Goal: Task Accomplishment & Management: Manage account settings

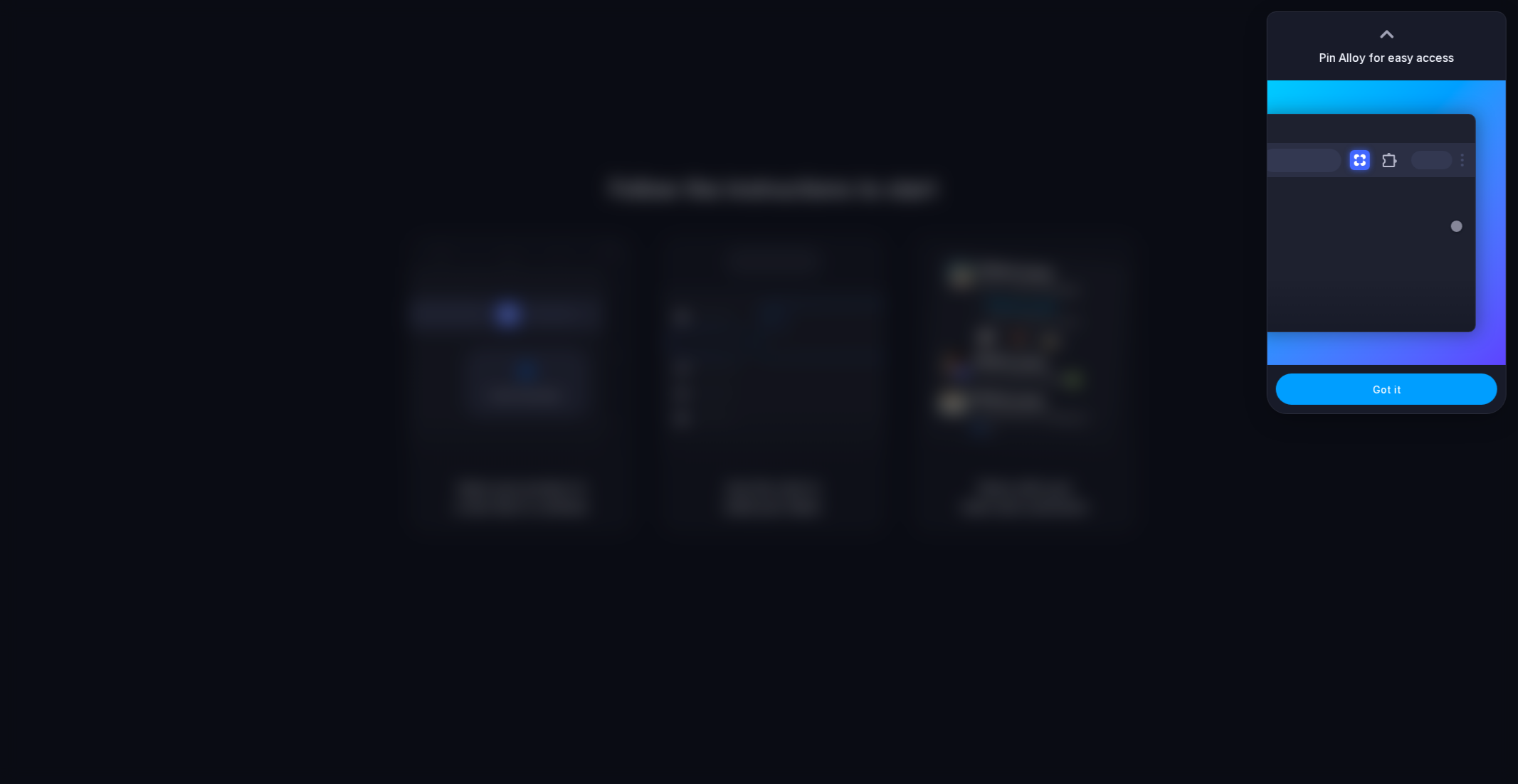
click at [1392, 398] on button "Got it" at bounding box center [1386, 389] width 221 height 31
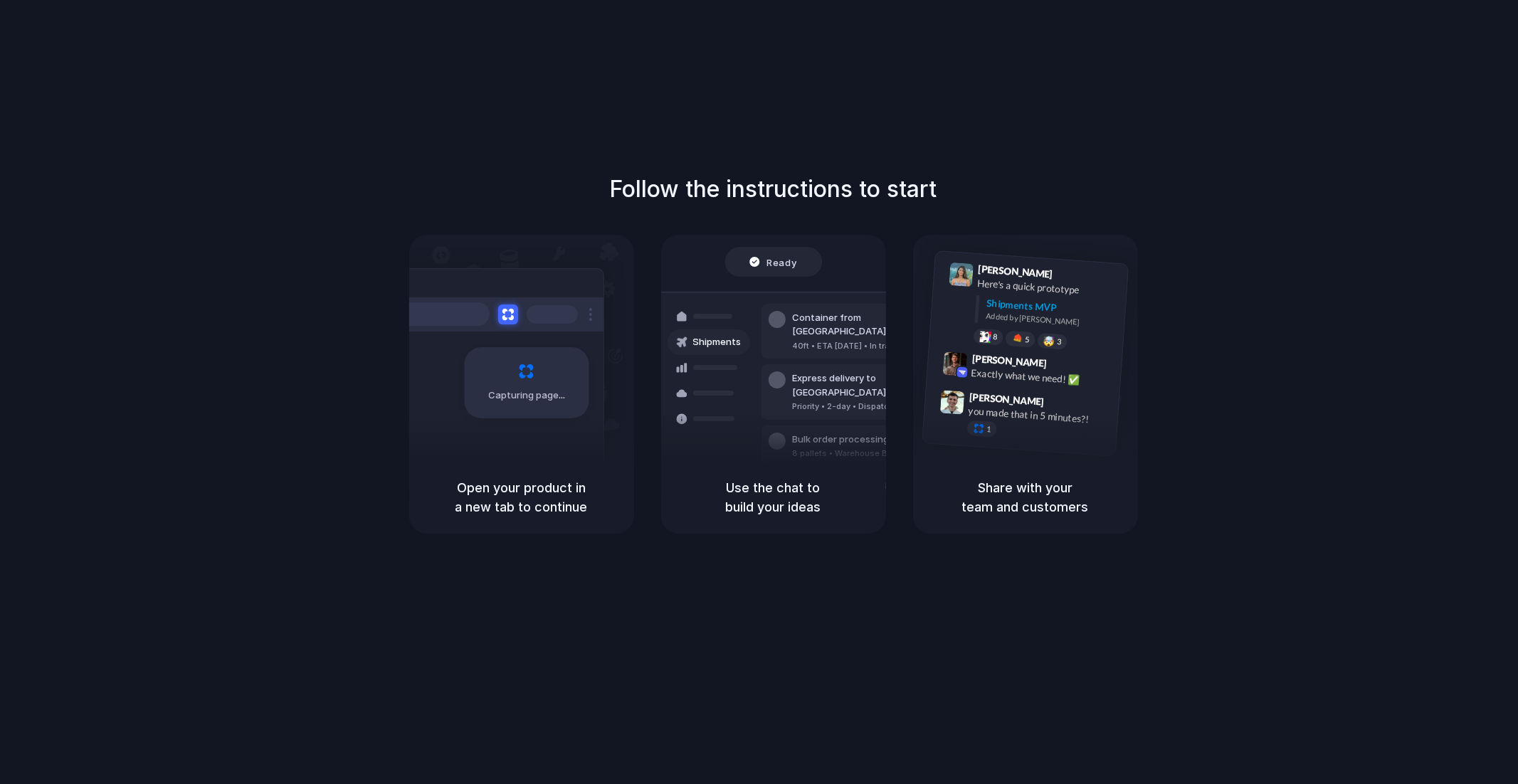
click at [1083, 37] on div "Follow the instructions to start Capturing page Open your product in a new tab …" at bounding box center [773, 406] width 1546 height 812
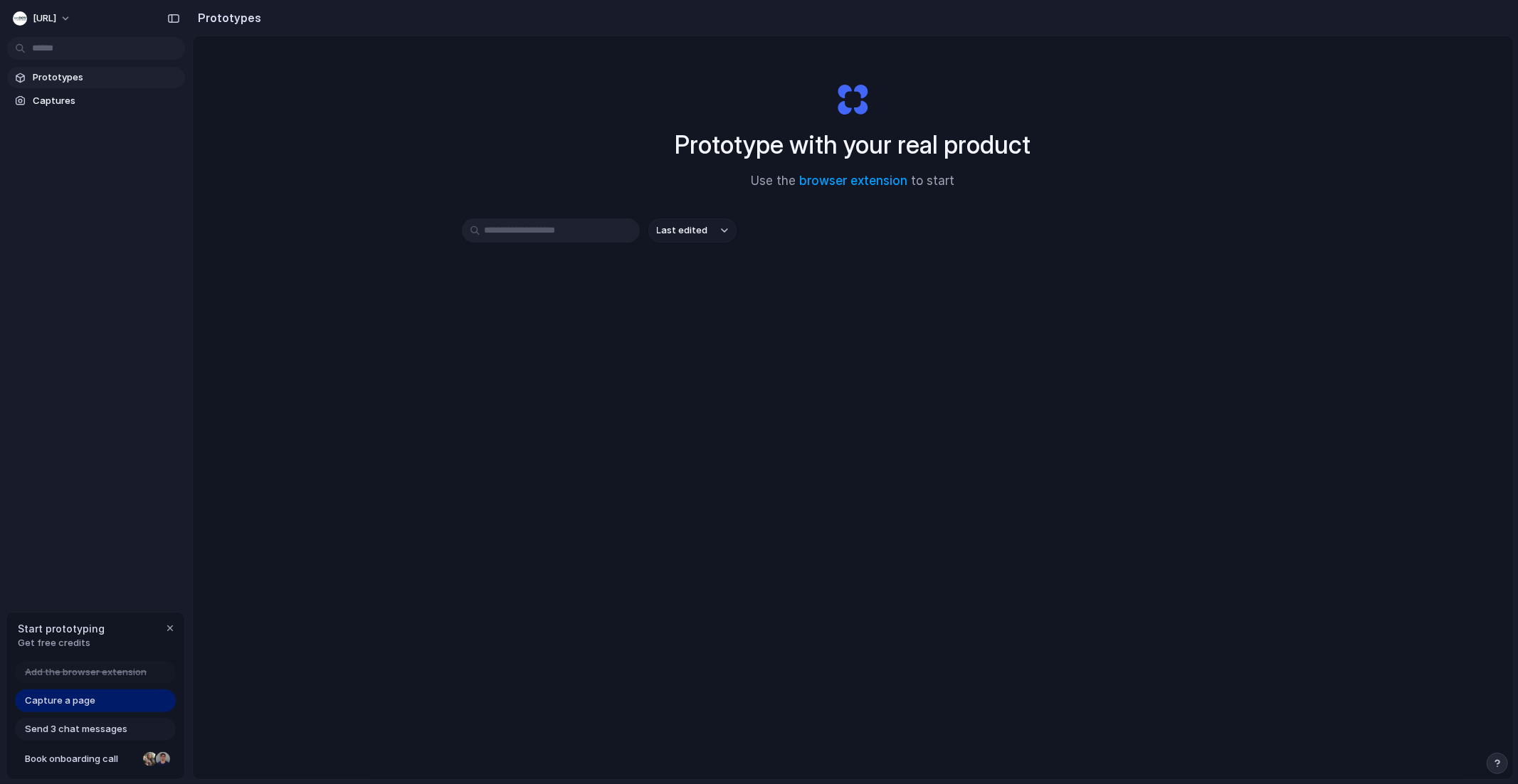
click at [86, 628] on span "Start prototyping" at bounding box center [60, 629] width 86 height 15
click at [50, 643] on span "Get free credits" at bounding box center [60, 642] width 86 height 15
click at [104, 675] on span "Add the browser extension" at bounding box center [86, 672] width 122 height 15
click at [103, 704] on div "Capture a page" at bounding box center [96, 701] width 161 height 23
click at [82, 761] on span "Book onboarding call" at bounding box center [81, 759] width 112 height 15
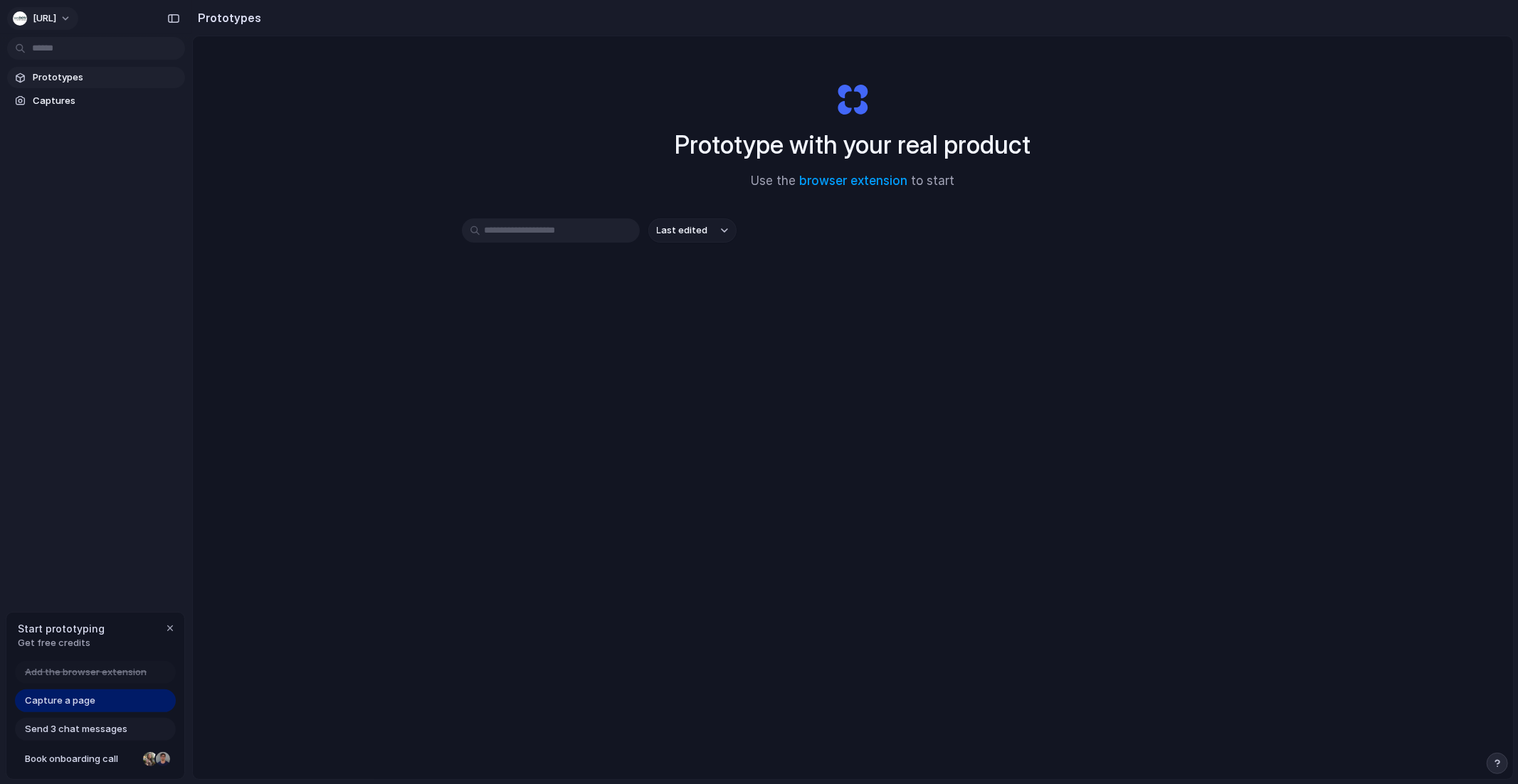
click at [78, 15] on button "[URL]" at bounding box center [42, 18] width 71 height 23
click at [80, 53] on li "Settings" at bounding box center [69, 50] width 118 height 23
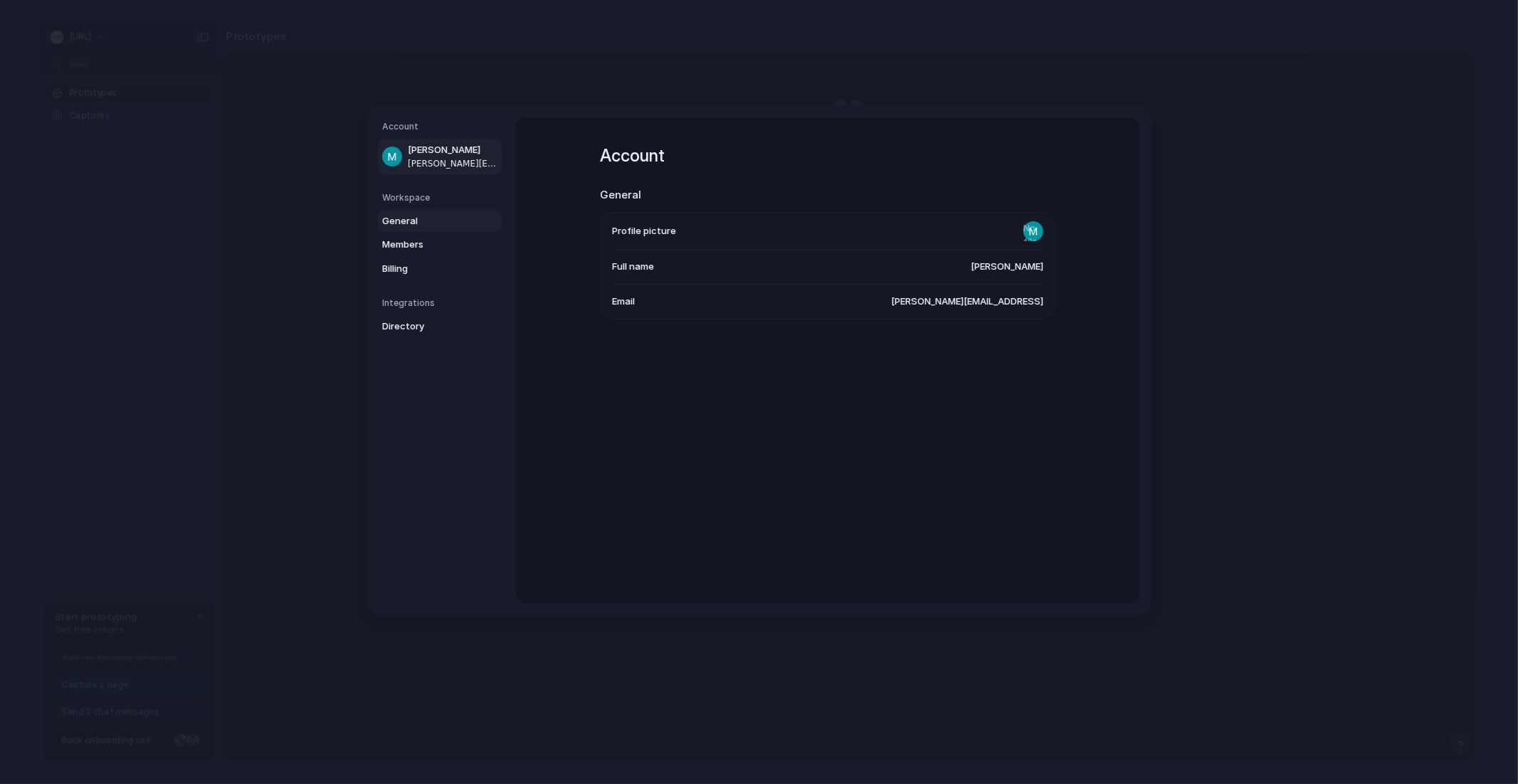
click at [455, 224] on span "General" at bounding box center [427, 221] width 91 height 15
click at [435, 254] on link "Members" at bounding box center [440, 245] width 124 height 23
click at [430, 273] on span "Billing" at bounding box center [427, 268] width 91 height 15
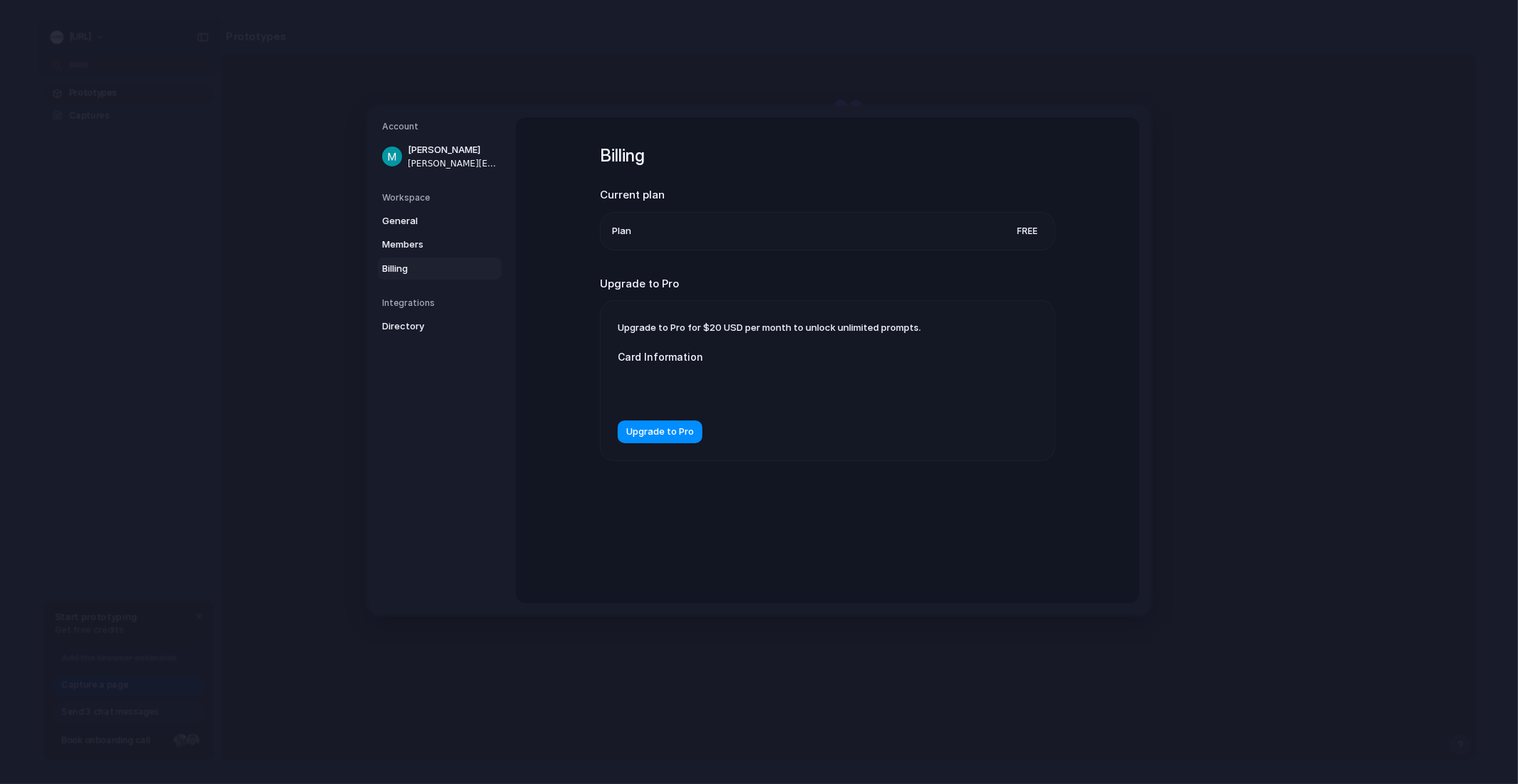
drag, startPoint x: 611, startPoint y: 325, endPoint x: 957, endPoint y: 330, distance: 346.0
click at [959, 330] on div "Upgrade to Pro for $20 USD per month to unlock unlimited prompts. Card Informat…" at bounding box center [827, 380] width 454 height 159
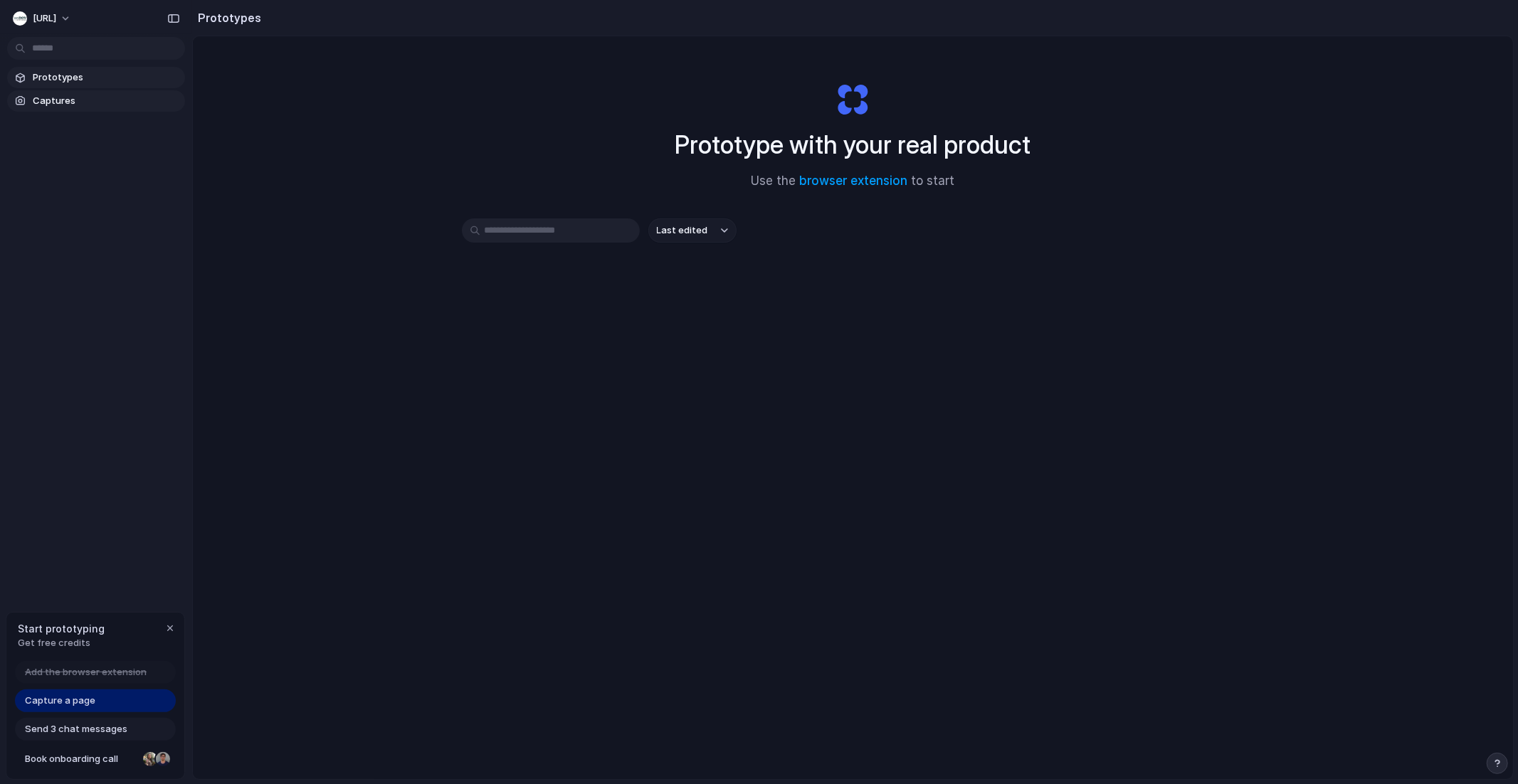
click at [96, 111] on link "Captures" at bounding box center [96, 101] width 178 height 21
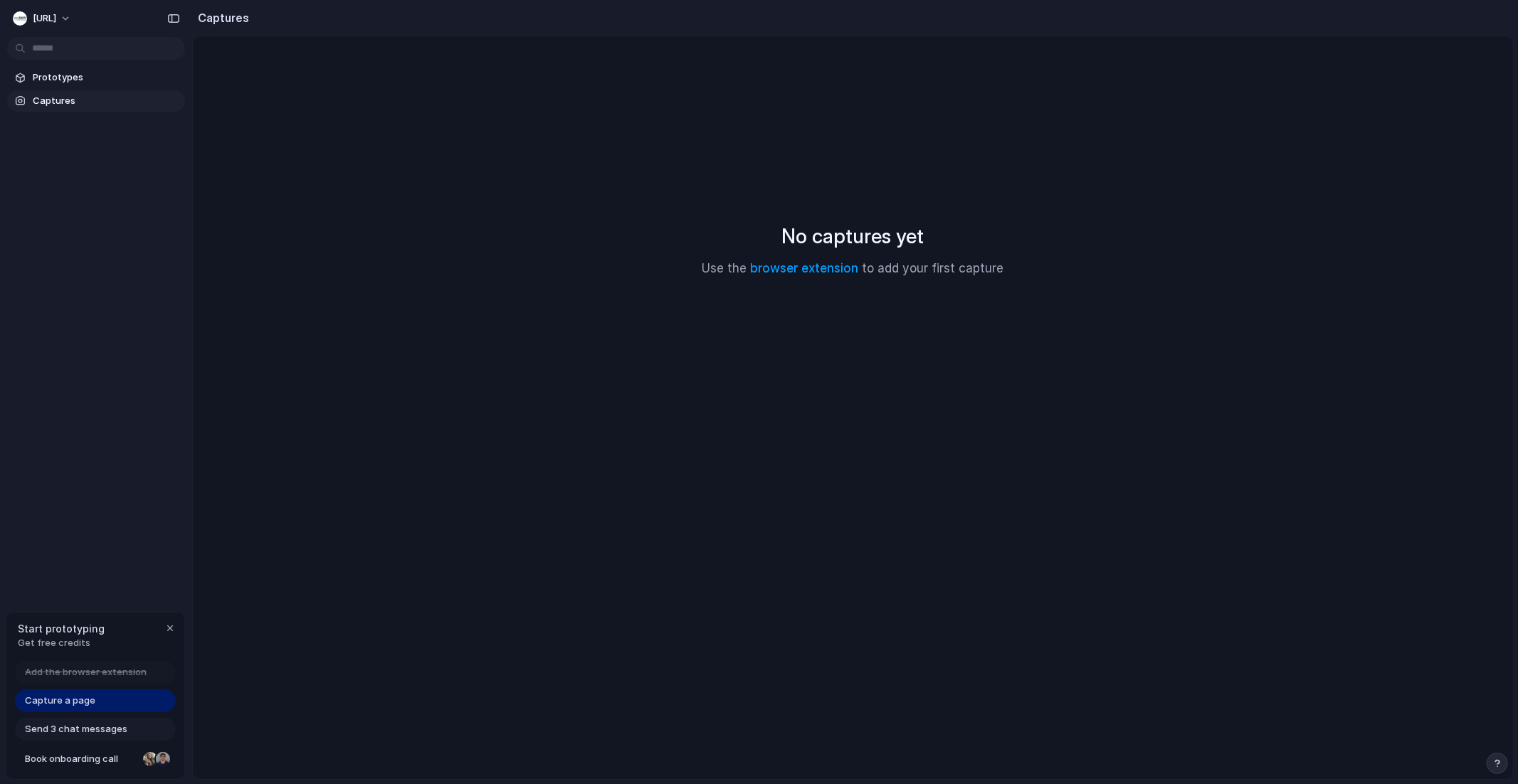
click at [96, 63] on div "Prototypes Captures" at bounding box center [96, 149] width 192 height 298
click at [95, 72] on span "Prototypes" at bounding box center [106, 77] width 147 height 15
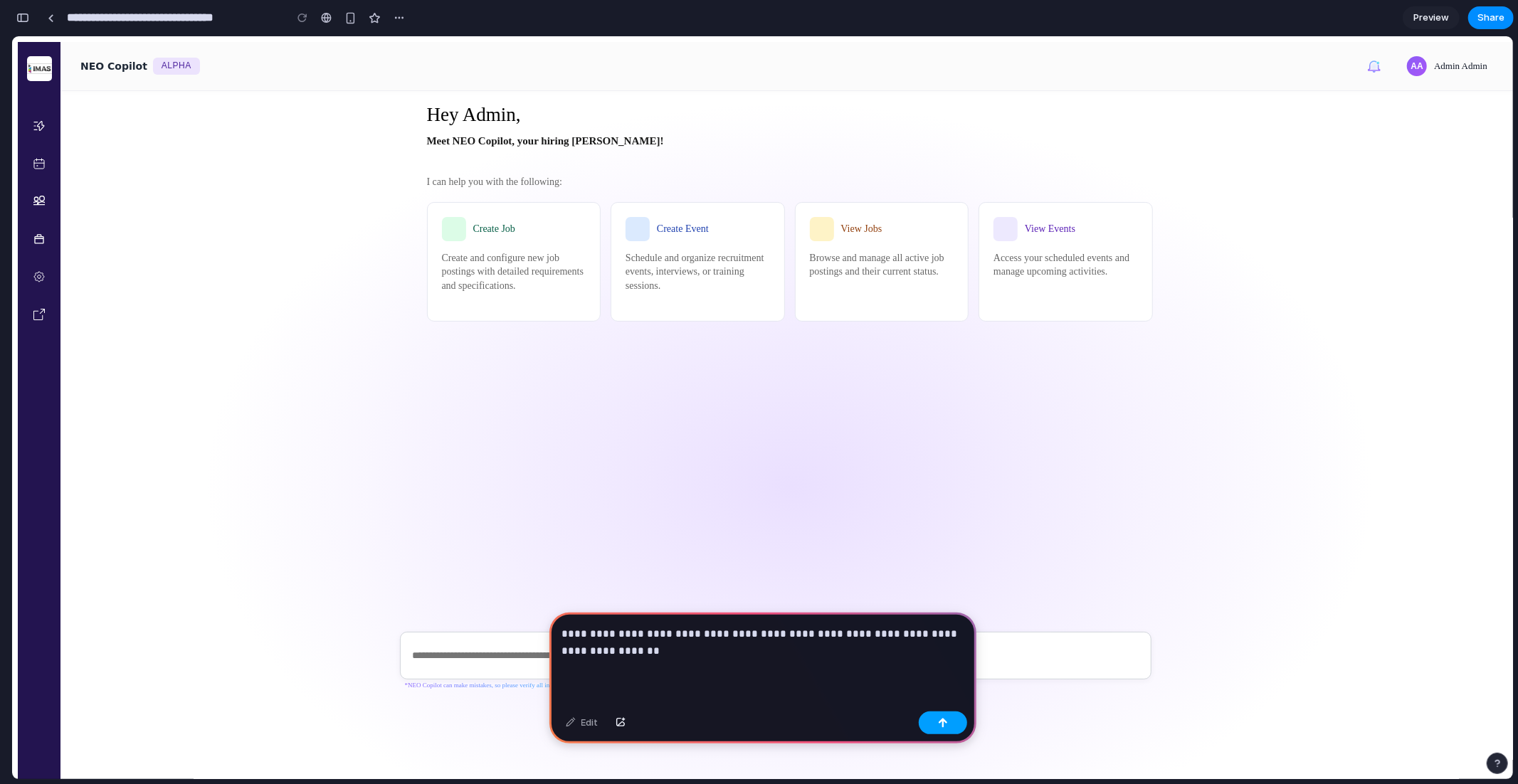
click at [943, 730] on button "button" at bounding box center [943, 723] width 48 height 23
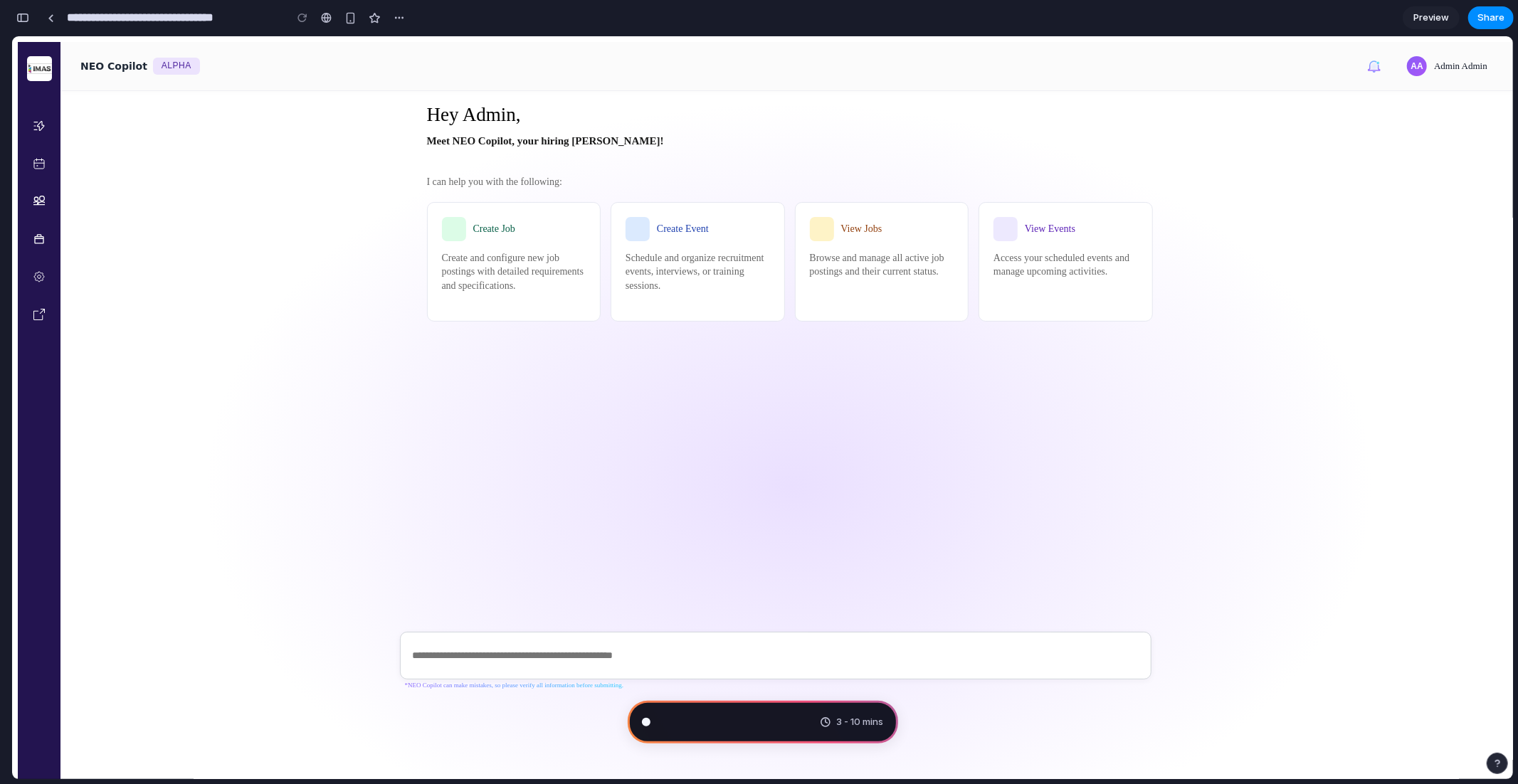
type input "**********"
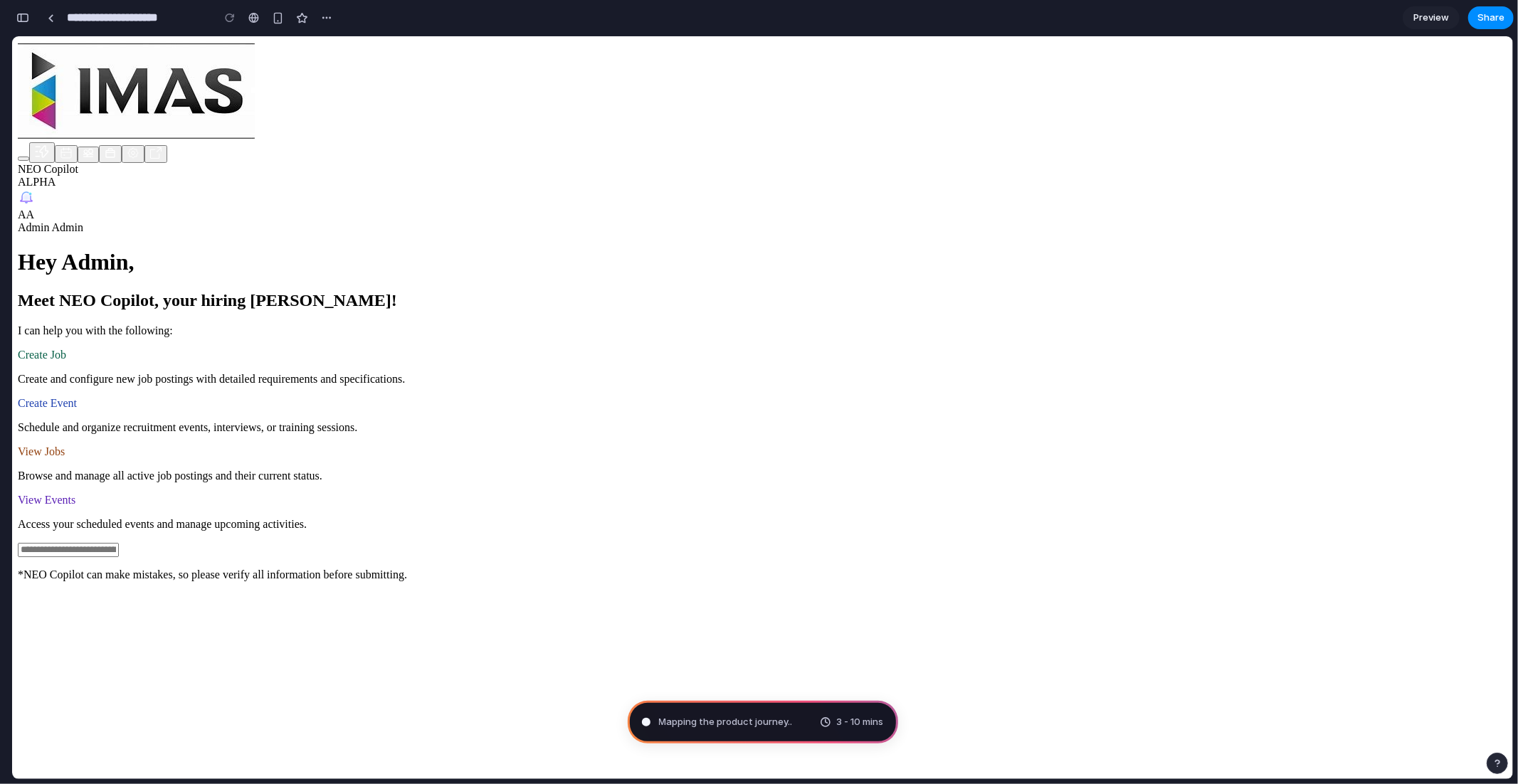
scroll to position [358, 0]
click at [276, 18] on div "button" at bounding box center [278, 18] width 12 height 12
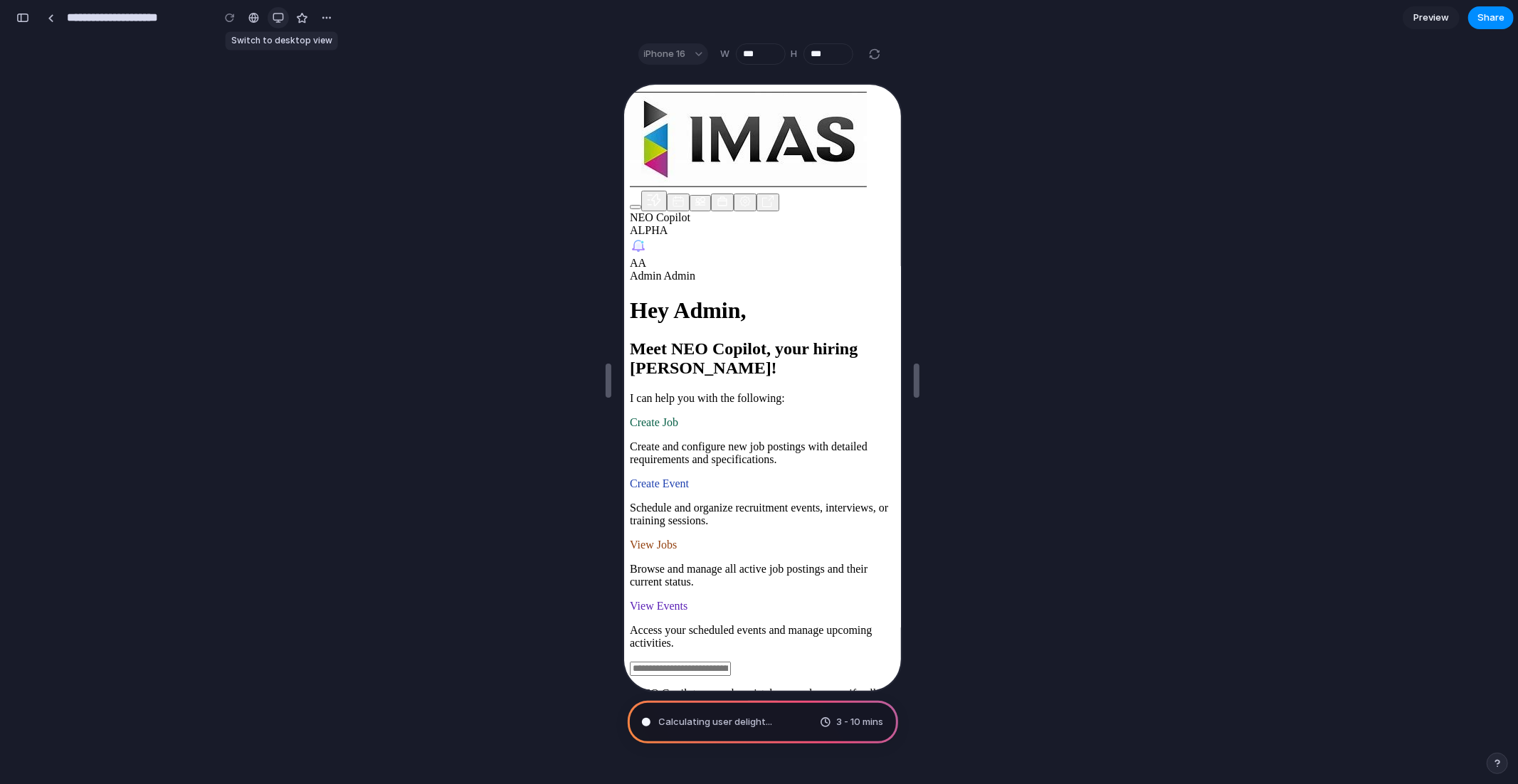
click at [279, 19] on div "button" at bounding box center [278, 18] width 11 height 11
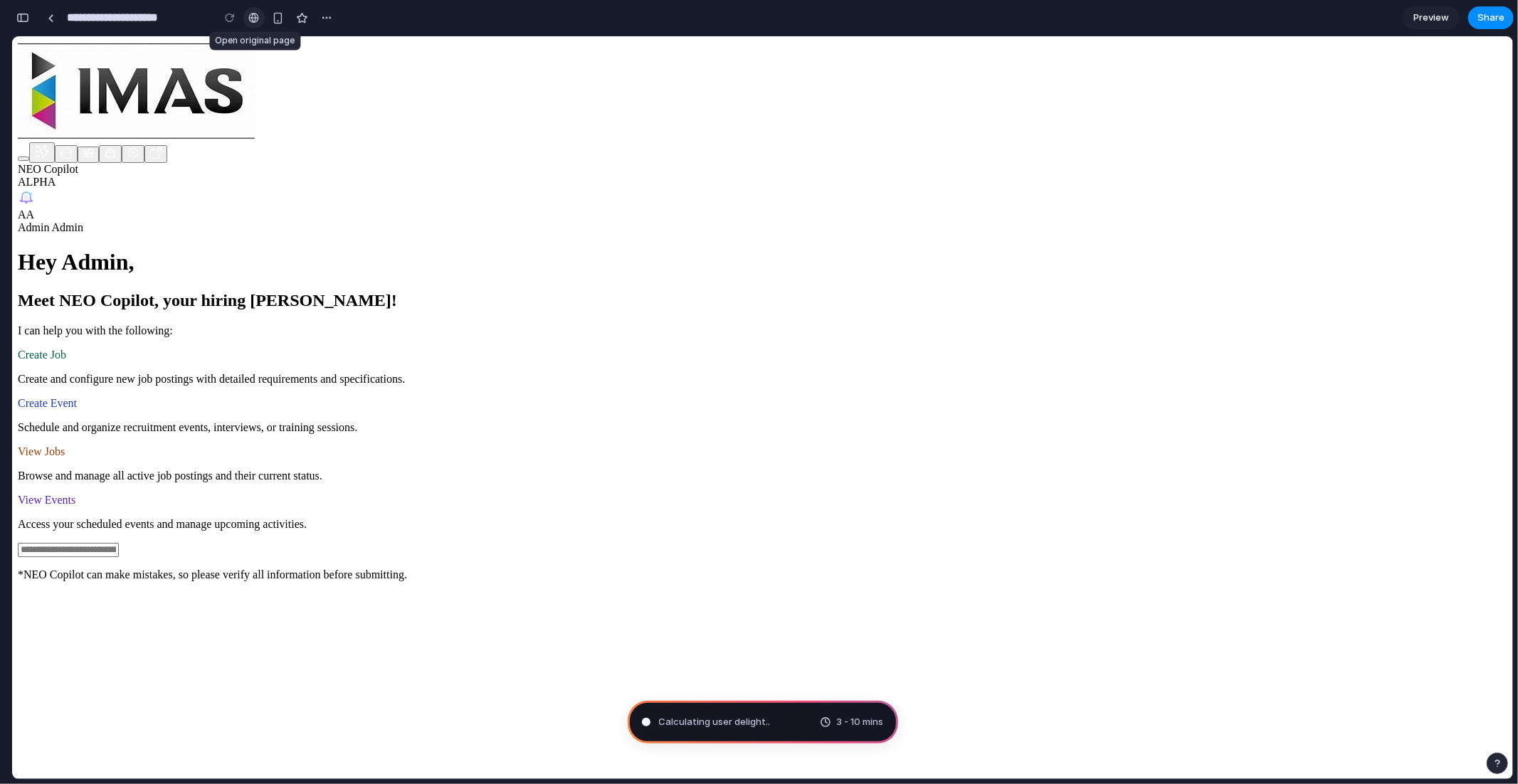
click at [257, 18] on div at bounding box center [254, 18] width 11 height 11
click at [324, 19] on div "button" at bounding box center [326, 18] width 11 height 11
click at [246, 76] on div "Duplicate Delete" at bounding box center [759, 392] width 1518 height 784
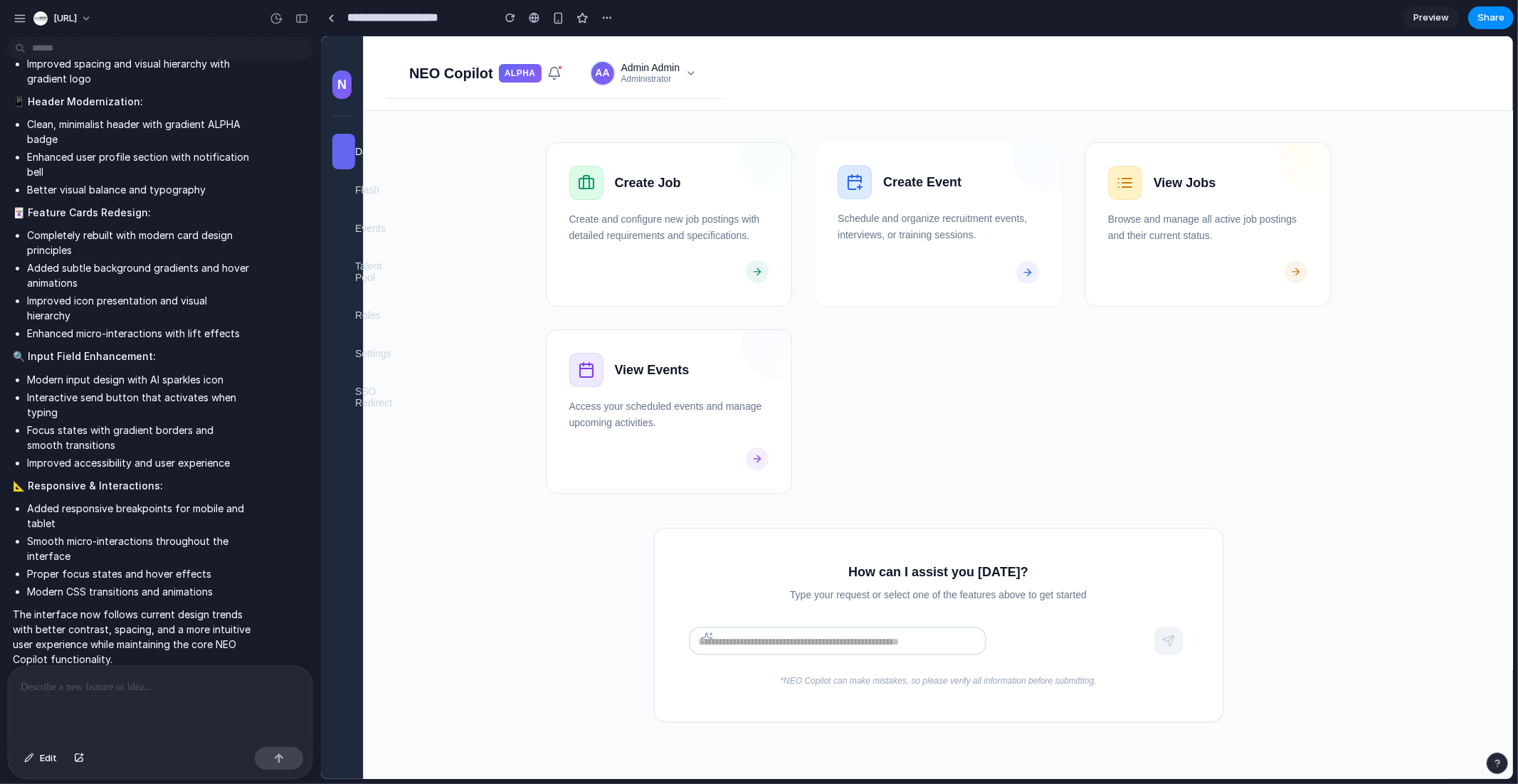
scroll to position [0, 0]
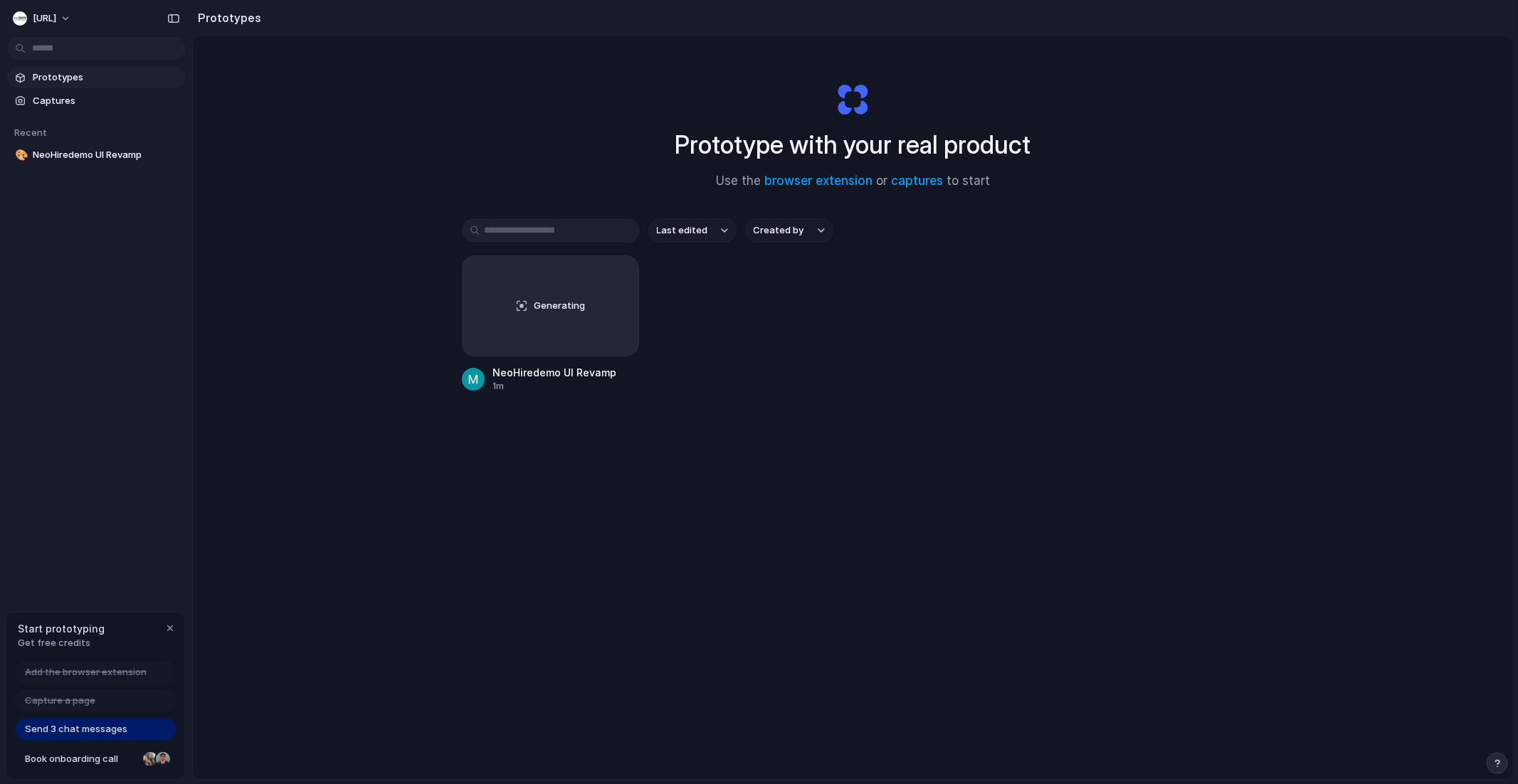
click at [109, 727] on span "Send 3 chat messages" at bounding box center [77, 729] width 103 height 15
click at [93, 724] on span "Send 3 chat messages" at bounding box center [77, 729] width 103 height 15
drag, startPoint x: 28, startPoint y: 725, endPoint x: 182, endPoint y: 725, distance: 154.0
click at [183, 725] on div "Add the browser extension Capture a page Send 3 chat messages Book onboarding c…" at bounding box center [95, 720] width 178 height 118
